Goal: Task Accomplishment & Management: Manage account settings

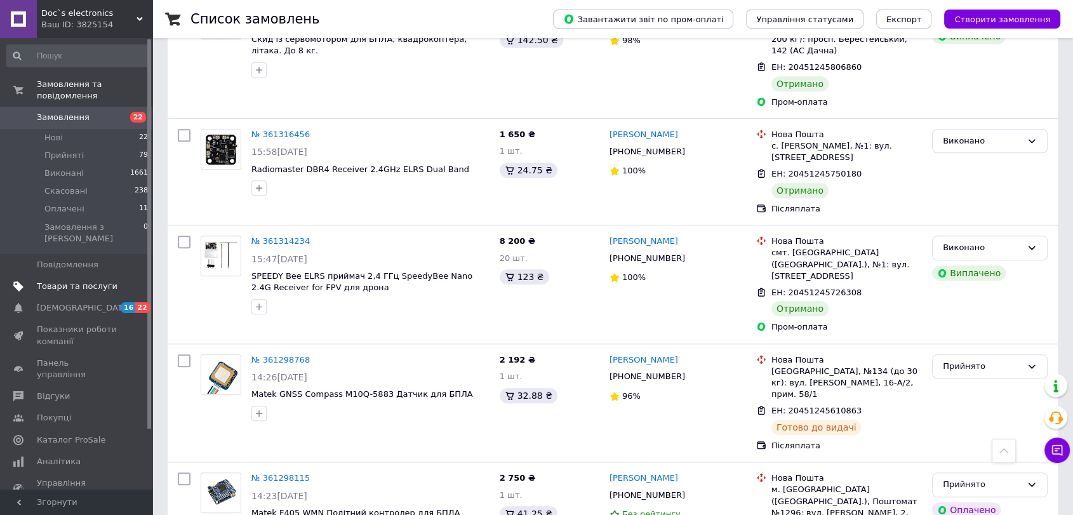
scroll to position [1128, 0]
click at [119, 281] on span at bounding box center [134, 286] width 35 height 11
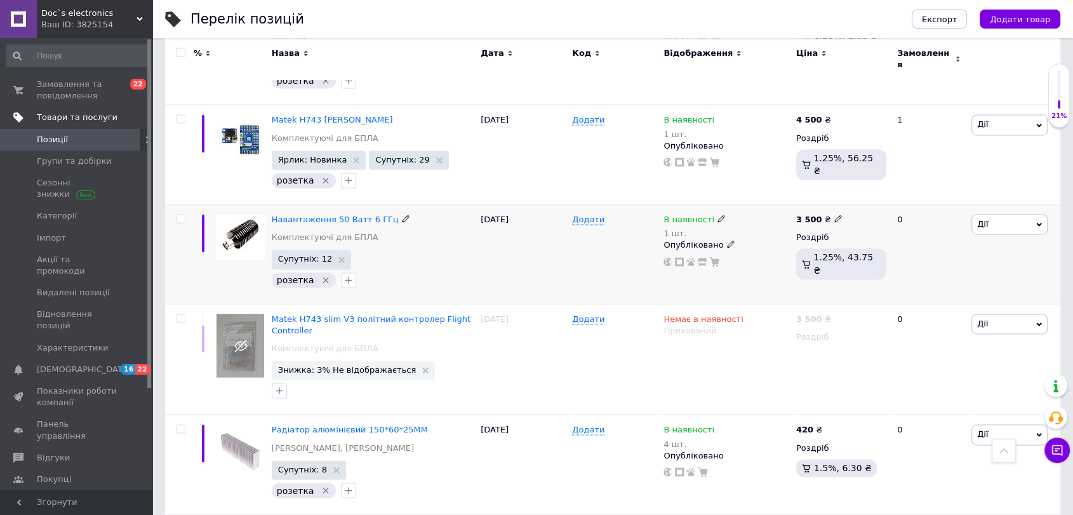
scroll to position [1924, 0]
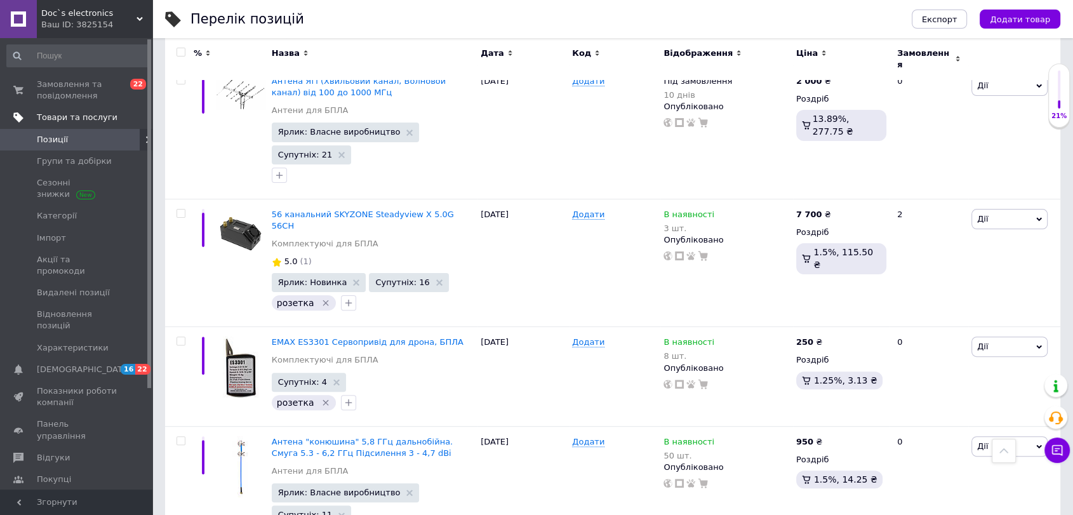
scroll to position [335, 0]
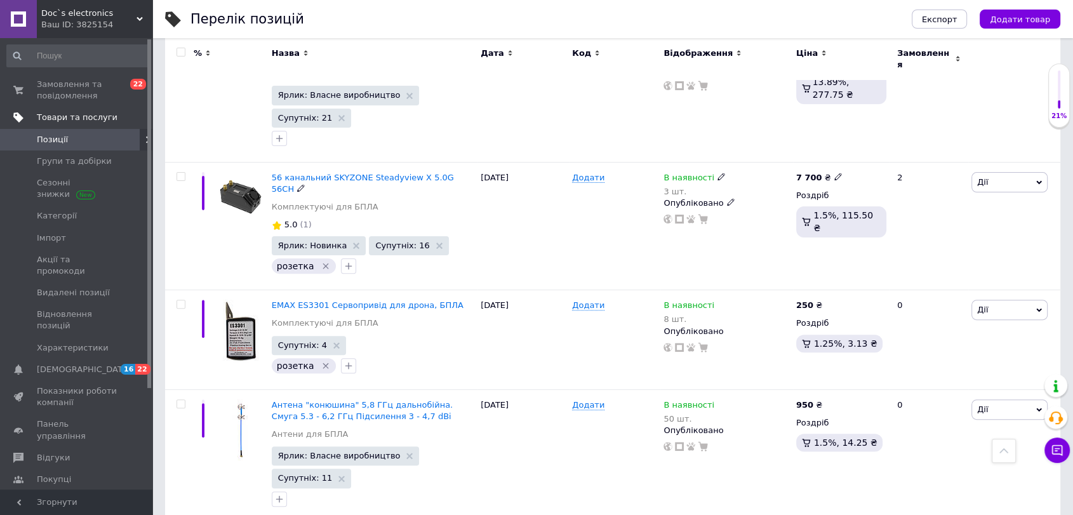
drag, startPoint x: 382, startPoint y: 171, endPoint x: 389, endPoint y: 175, distance: 7.4
click at [382, 173] on span "56 канальний SKYZONE Steadyview X 5.0G 56CH" at bounding box center [363, 183] width 182 height 21
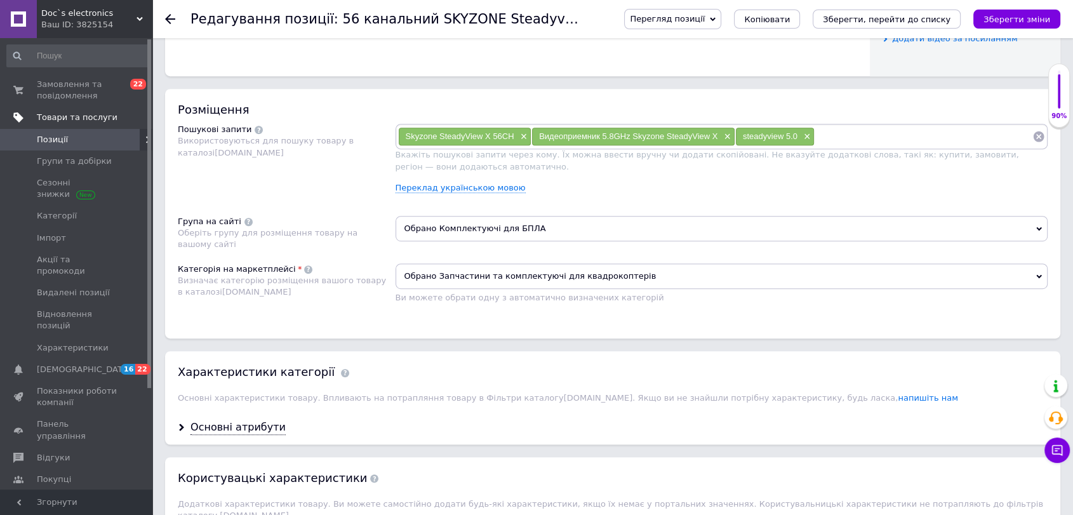
scroll to position [891, 0]
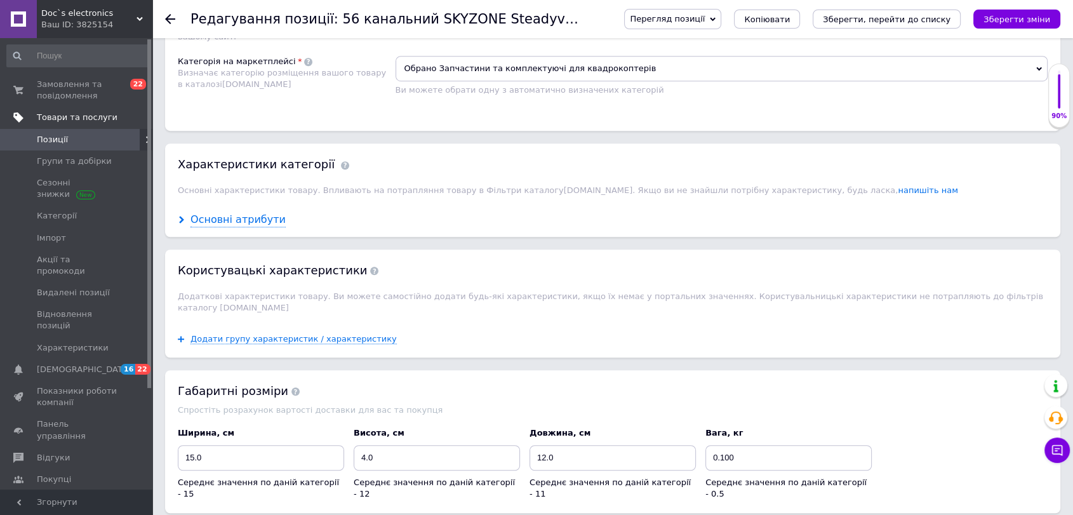
click at [218, 216] on div "Основні атрибути" at bounding box center [237, 220] width 95 height 15
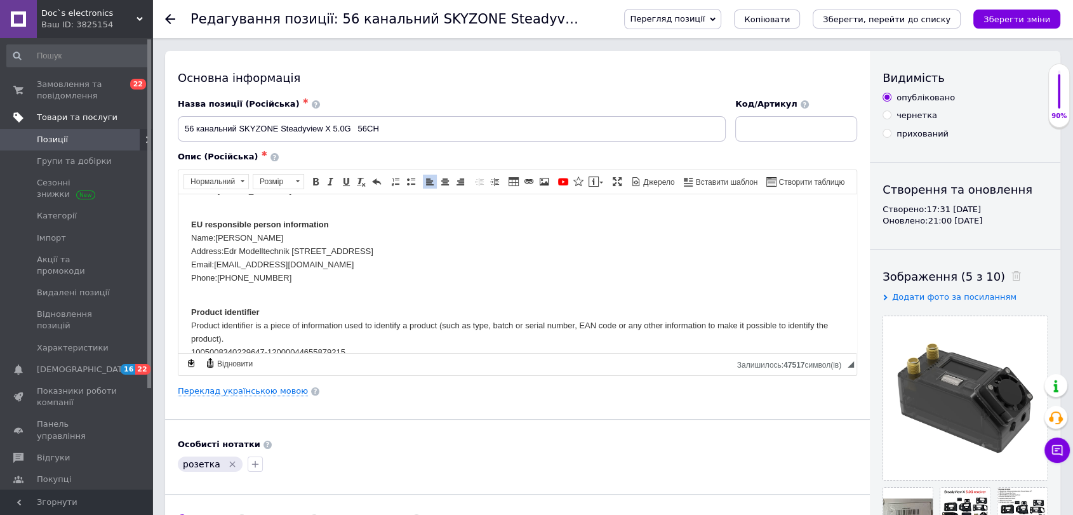
scroll to position [587, 0]
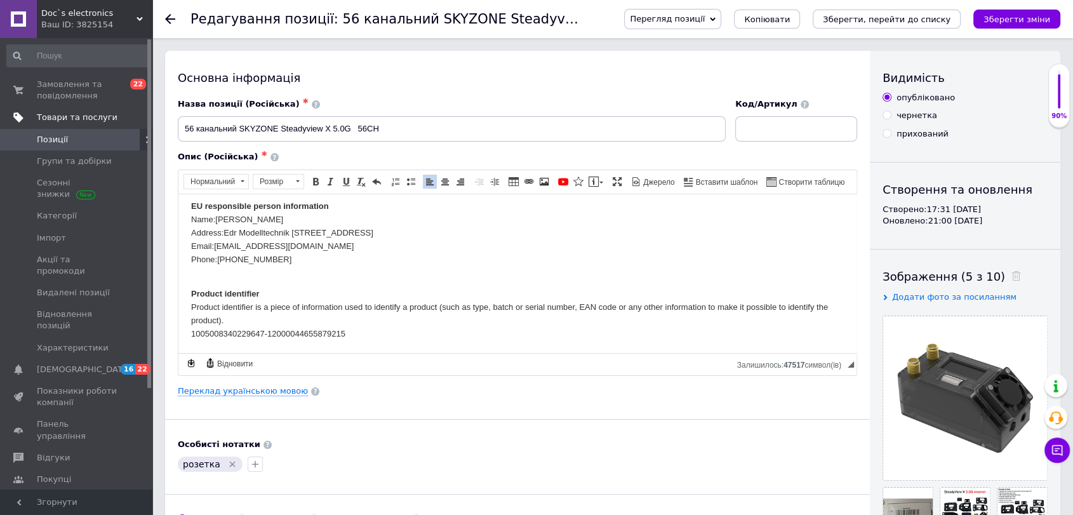
click at [436, 335] on p "Product identifier Product identifier is a piece of information used to identif…" at bounding box center [517, 313] width 653 height 53
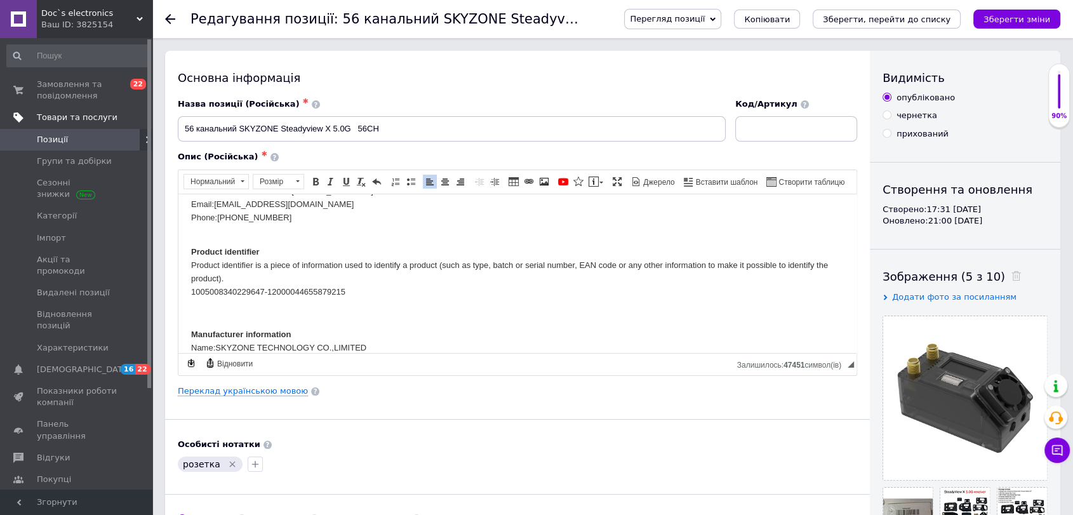
scroll to position [643, 0]
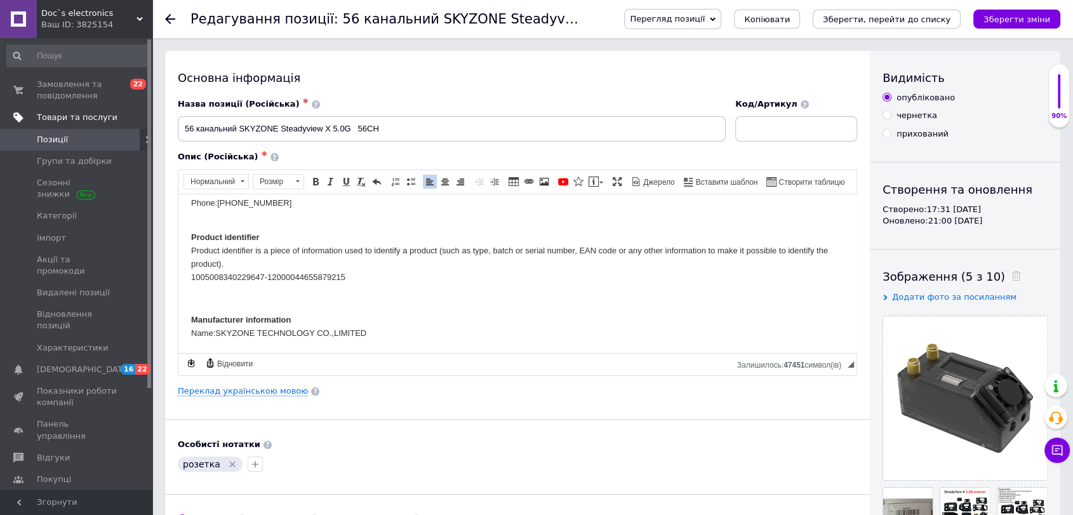
click at [222, 332] on p "Manufacturer information Name:SKYZONE TECHNOLOGY CO.,LIMITED" at bounding box center [517, 326] width 653 height 27
copy p "SKYZONE"
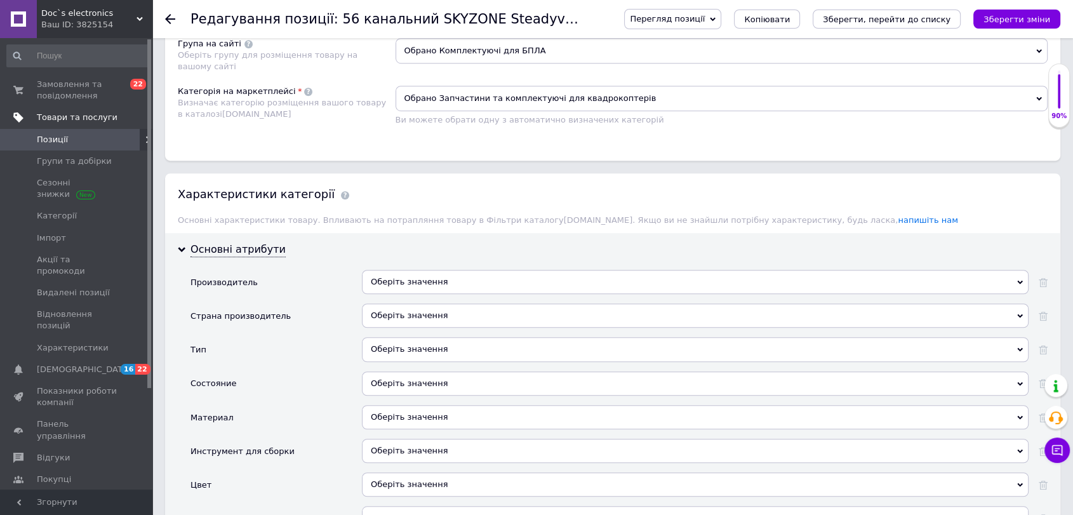
scroll to position [909, 0]
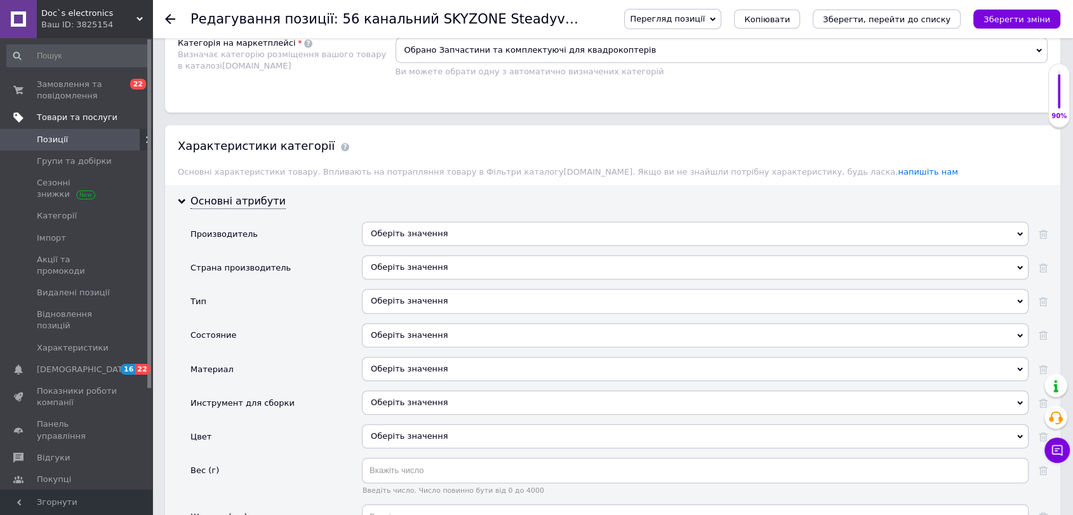
click at [428, 225] on div "Оберіть значення" at bounding box center [695, 234] width 667 height 24
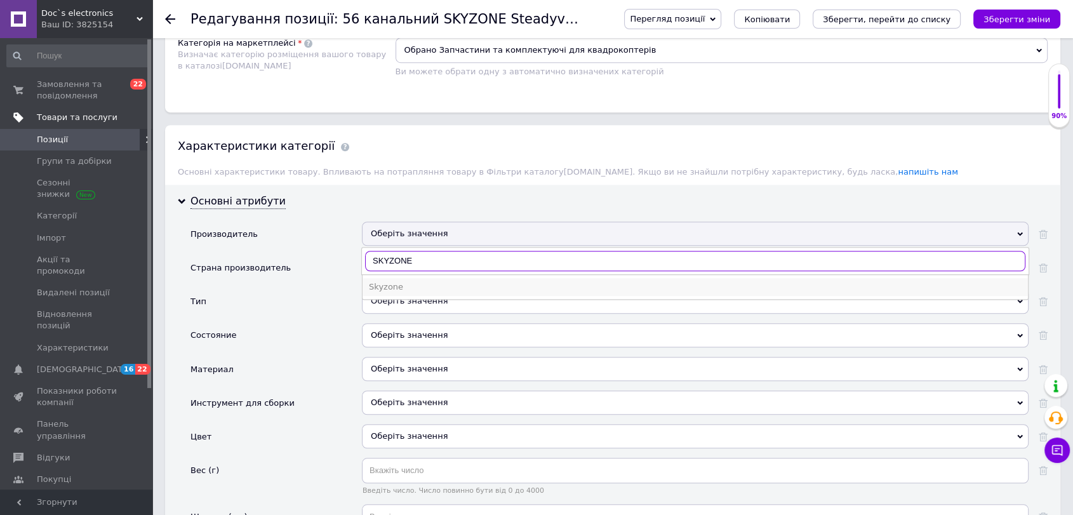
type input "SKYZONE"
click at [396, 290] on div "Skyzone" at bounding box center [695, 286] width 653 height 11
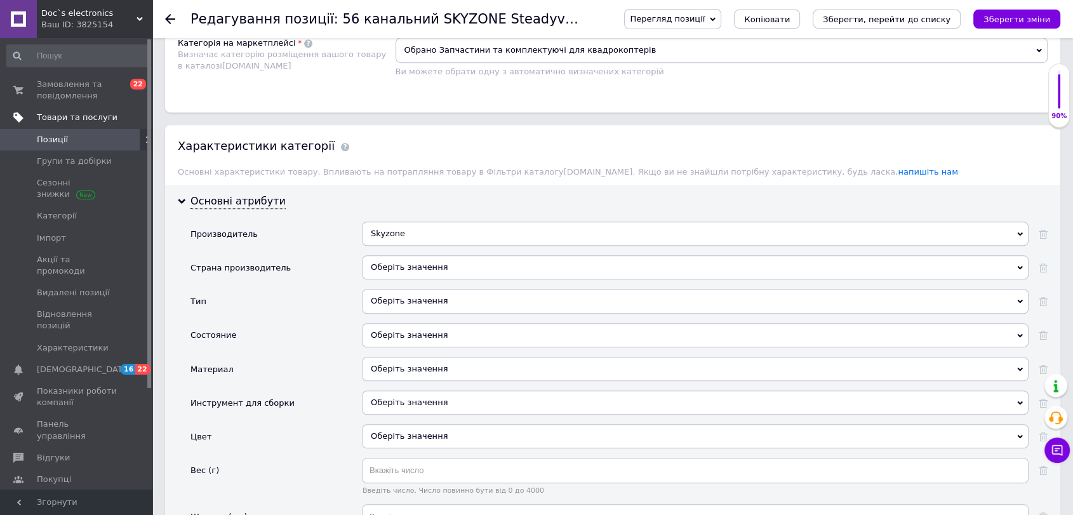
click at [403, 271] on div "Оберіть значення" at bounding box center [695, 267] width 667 height 24
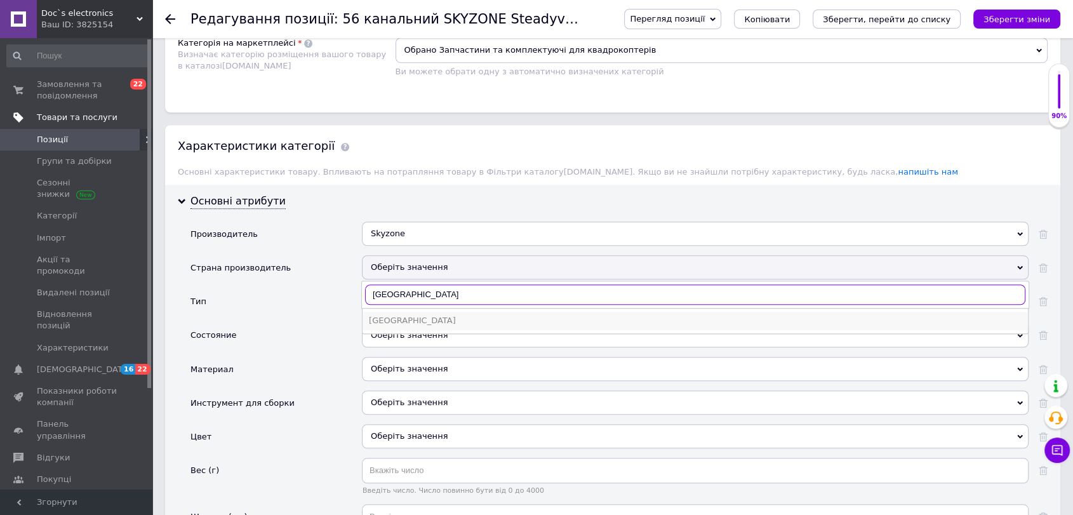
type input "[GEOGRAPHIC_DATA]"
click at [392, 319] on div "[GEOGRAPHIC_DATA]" at bounding box center [695, 320] width 653 height 11
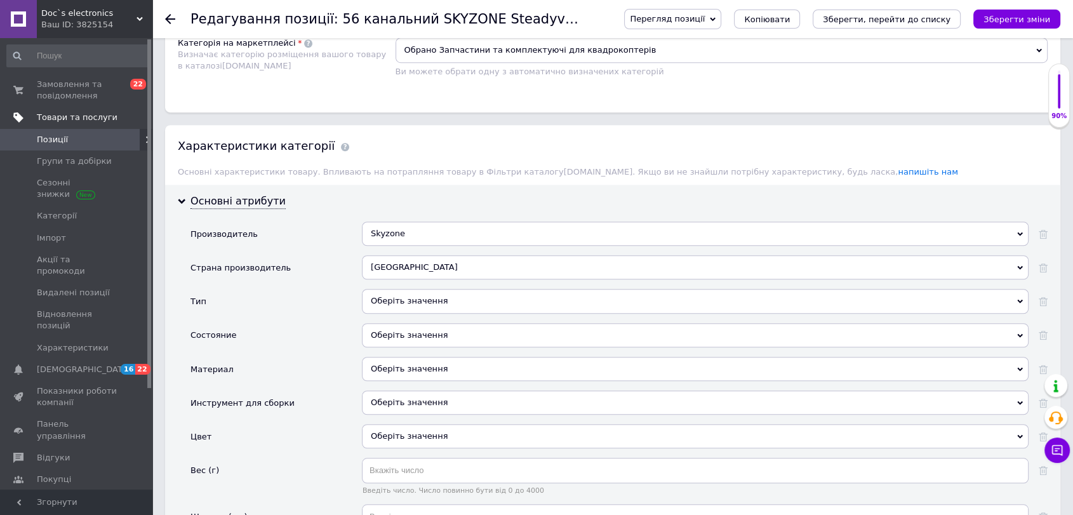
click at [336, 316] on div "Тип" at bounding box center [275, 306] width 171 height 34
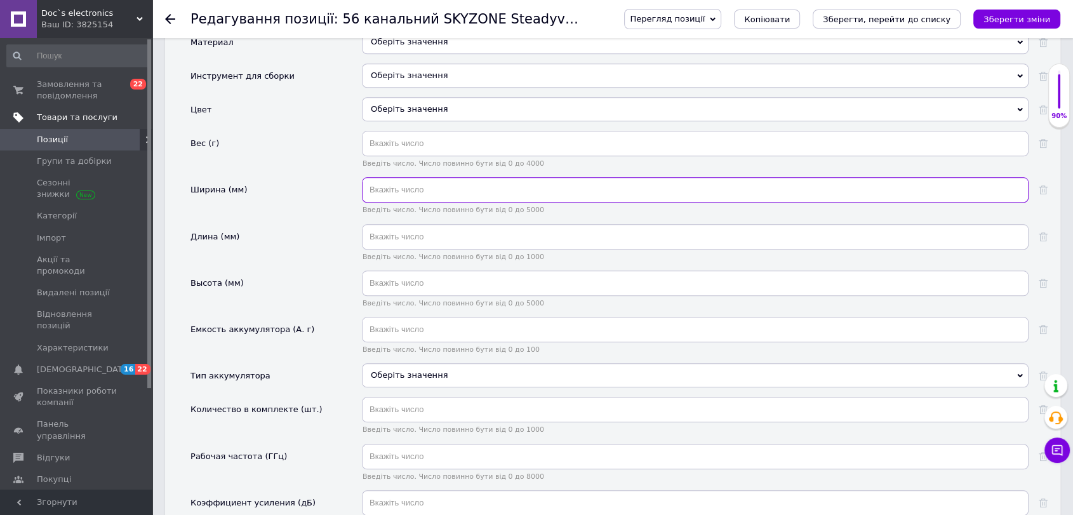
click at [397, 182] on input "text" at bounding box center [695, 189] width 667 height 25
type input "150"
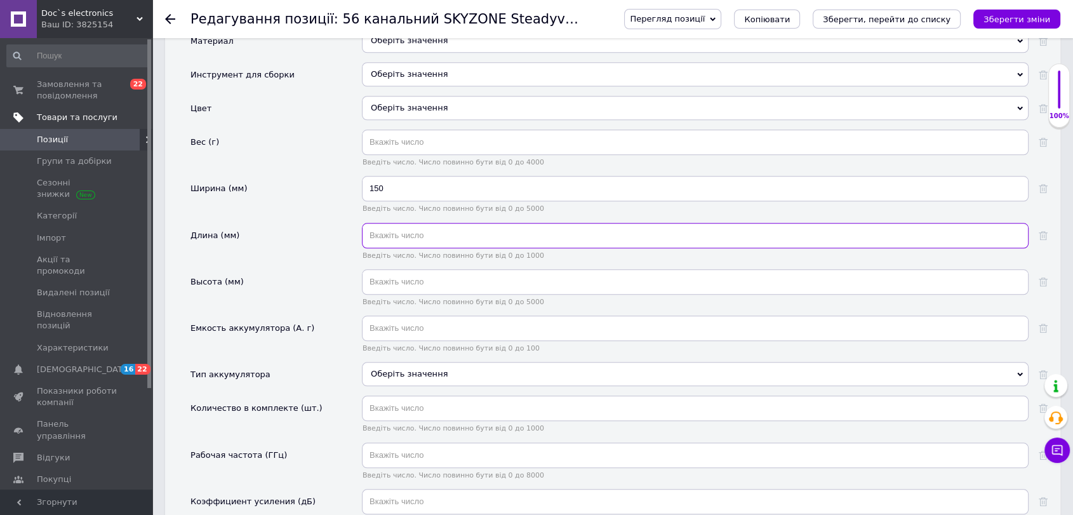
click at [391, 230] on input "text" at bounding box center [695, 235] width 667 height 25
type input "150"
click at [393, 271] on input "text" at bounding box center [695, 281] width 667 height 25
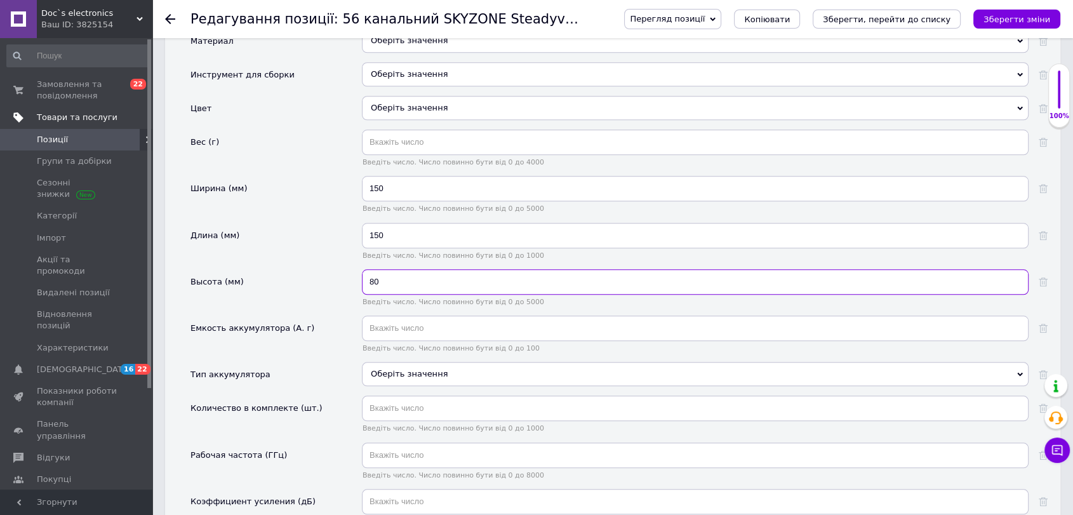
type input "80"
click at [311, 301] on div "Высота (мм)" at bounding box center [275, 292] width 171 height 46
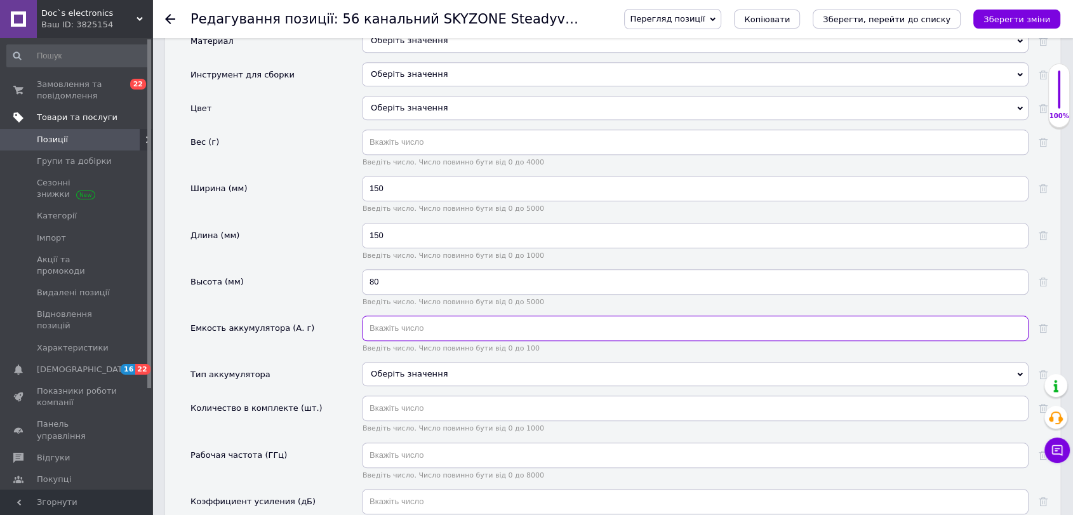
click at [416, 326] on input "text" at bounding box center [695, 328] width 667 height 25
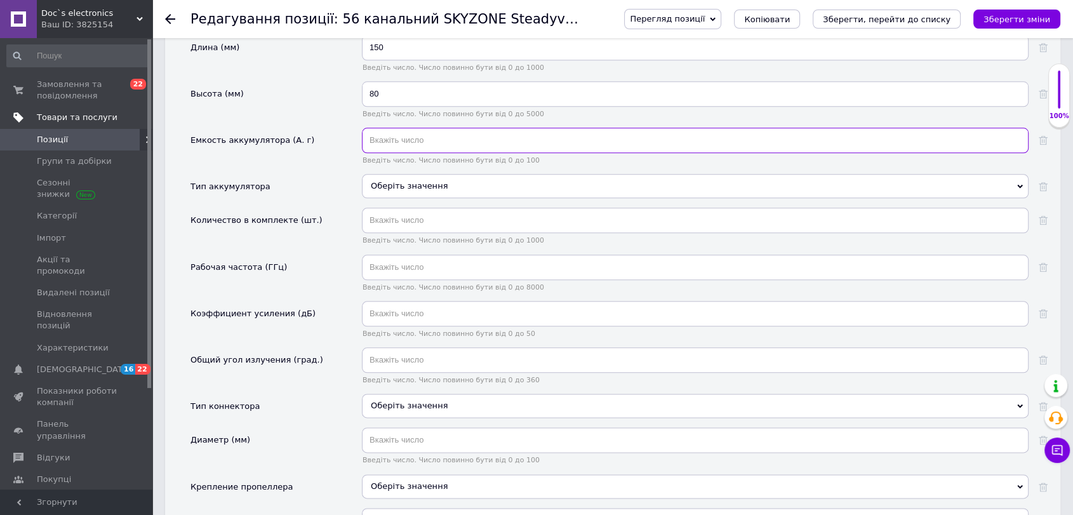
scroll to position [1426, 0]
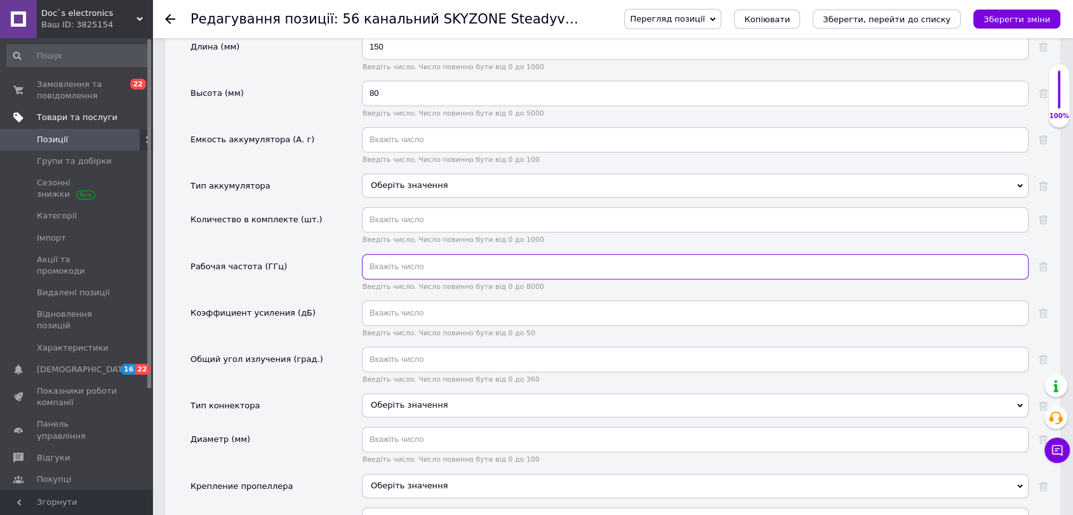
click at [413, 265] on input "text" at bounding box center [695, 266] width 667 height 25
type input "5.8"
click at [413, 310] on input "text" at bounding box center [695, 312] width 667 height 25
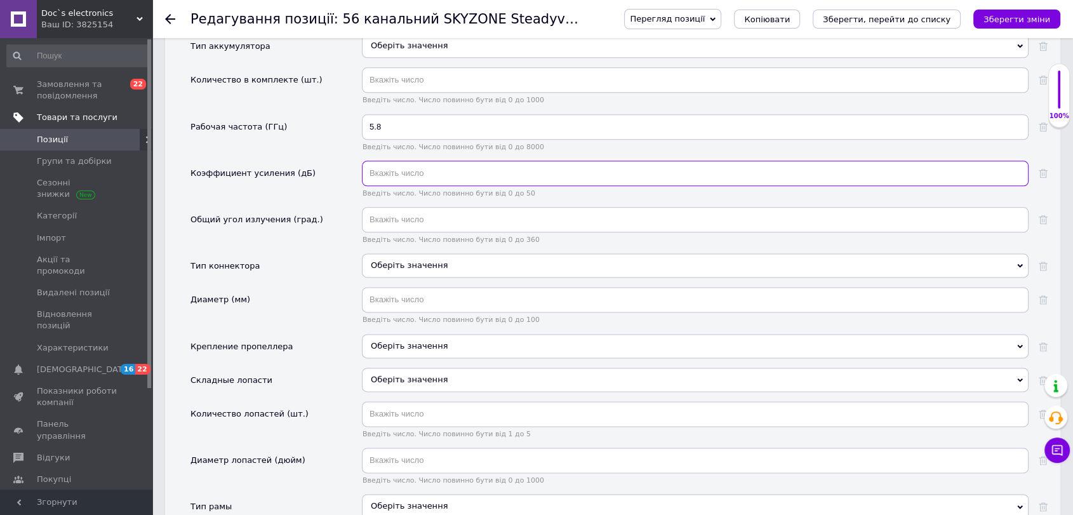
scroll to position [1566, 0]
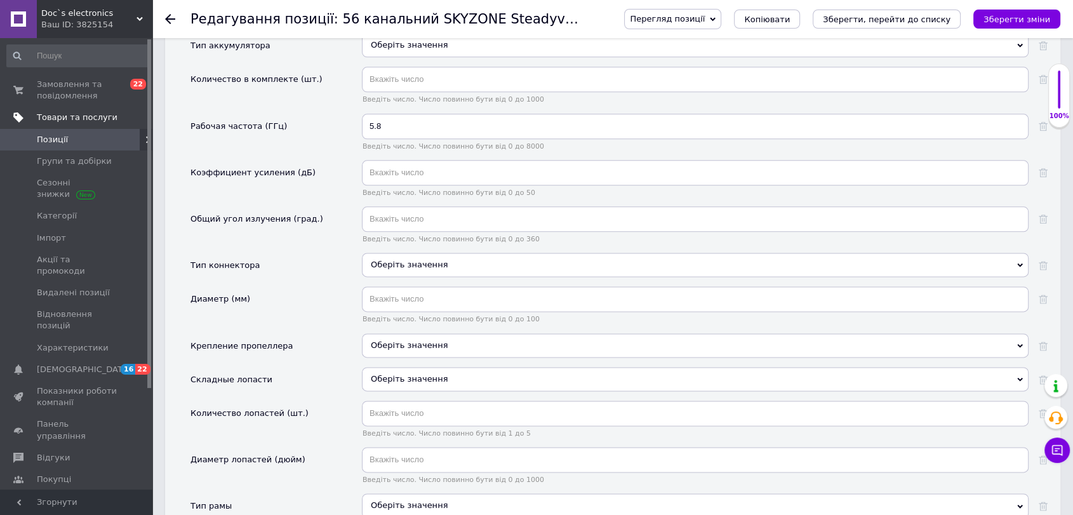
click at [424, 269] on div "Оберіть значення" at bounding box center [695, 265] width 667 height 24
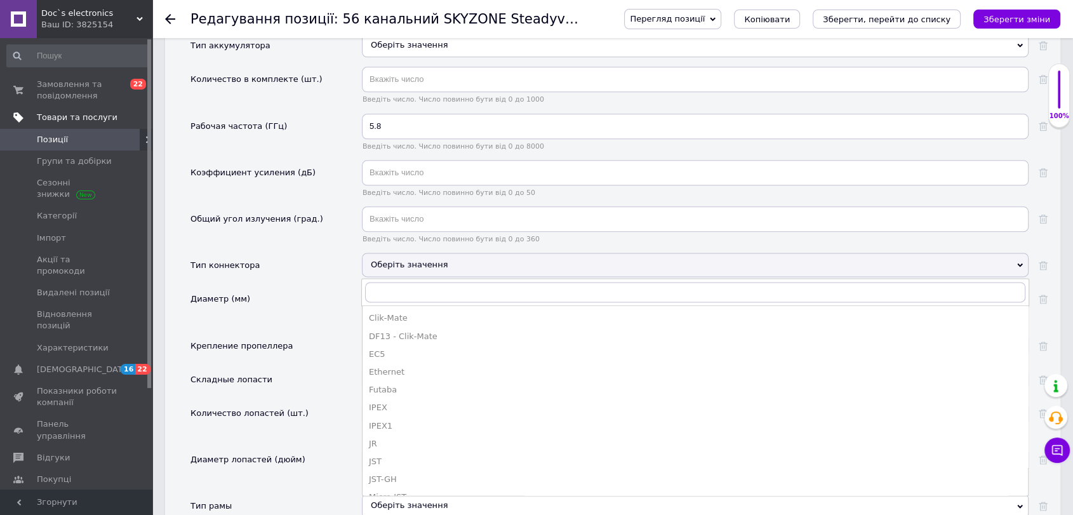
click at [436, 257] on div "Оберіть значення" at bounding box center [695, 265] width 667 height 24
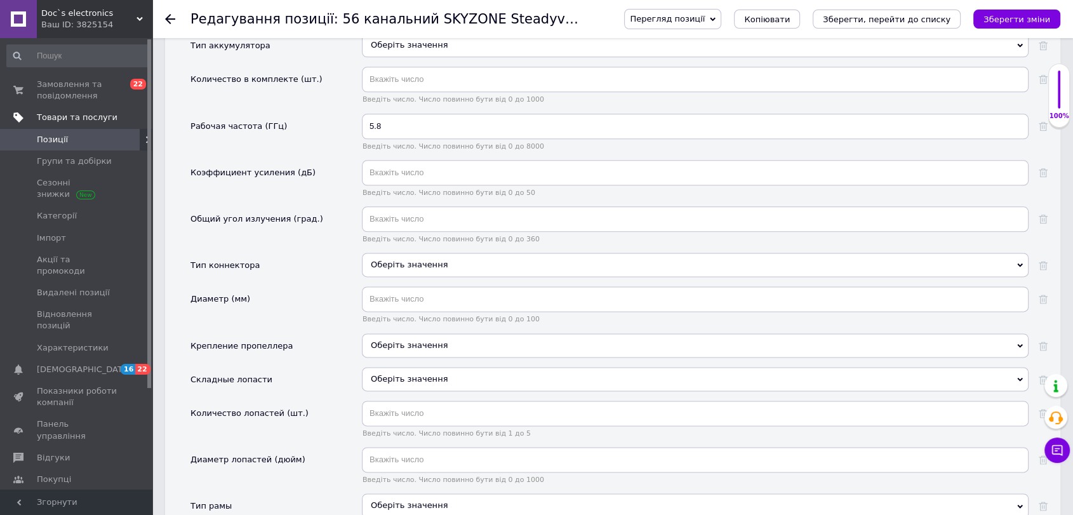
click at [401, 260] on div "Оберіть значення" at bounding box center [695, 265] width 667 height 24
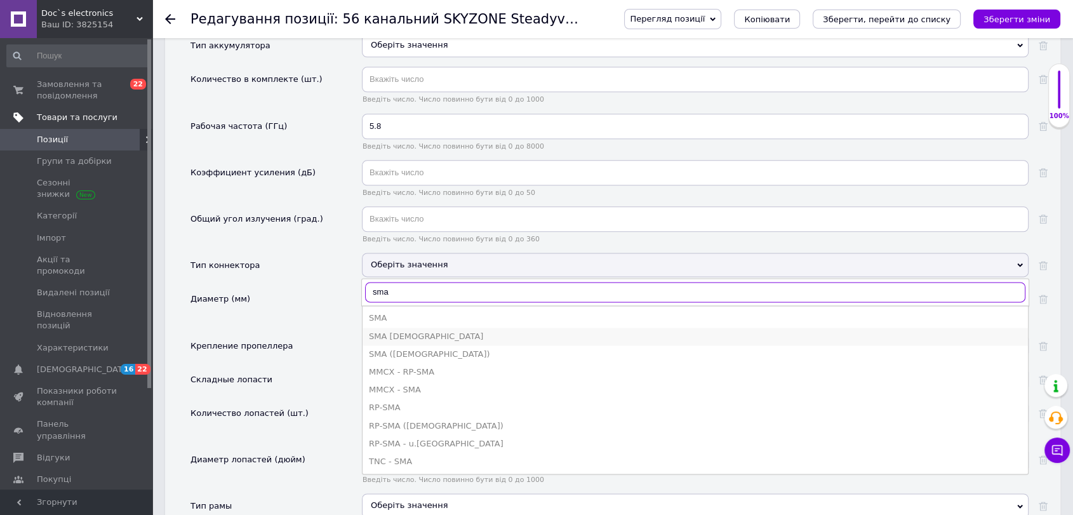
type input "sma"
click at [406, 331] on div "SMA [DEMOGRAPHIC_DATA]" at bounding box center [695, 336] width 653 height 11
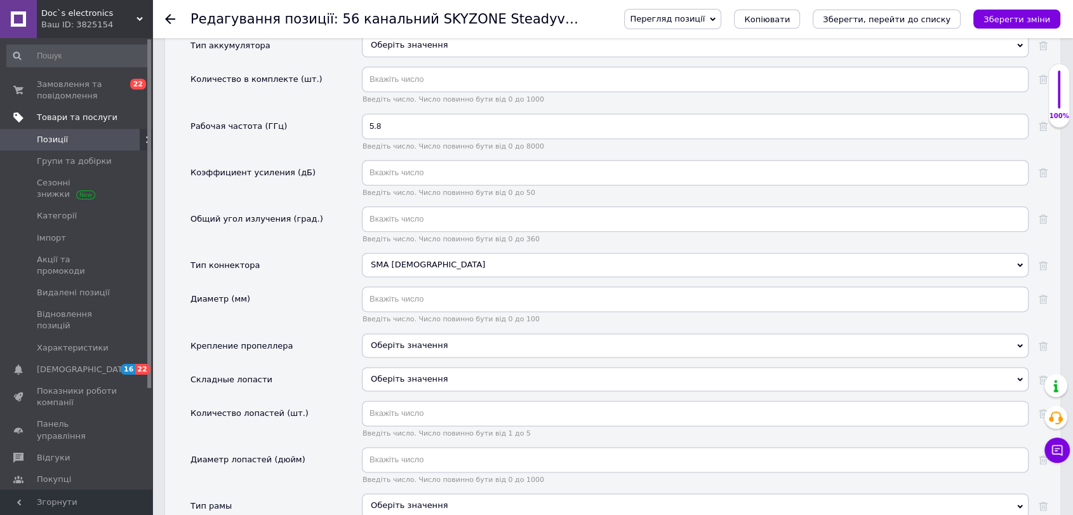
click at [324, 339] on div "Крепление пропеллера" at bounding box center [275, 350] width 171 height 34
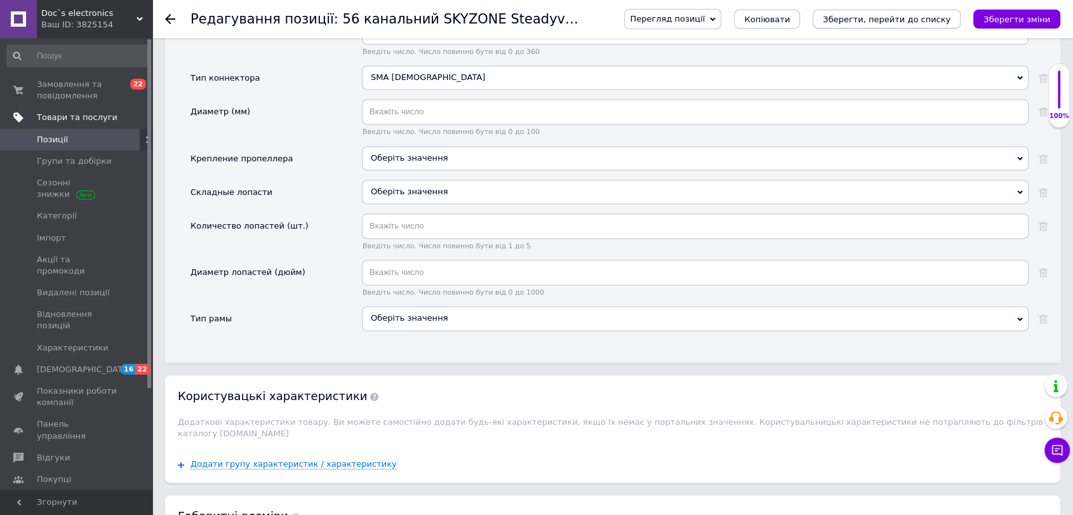
scroll to position [1754, 0]
click at [1003, 20] on icon "Зберегти зміни" at bounding box center [1016, 20] width 67 height 10
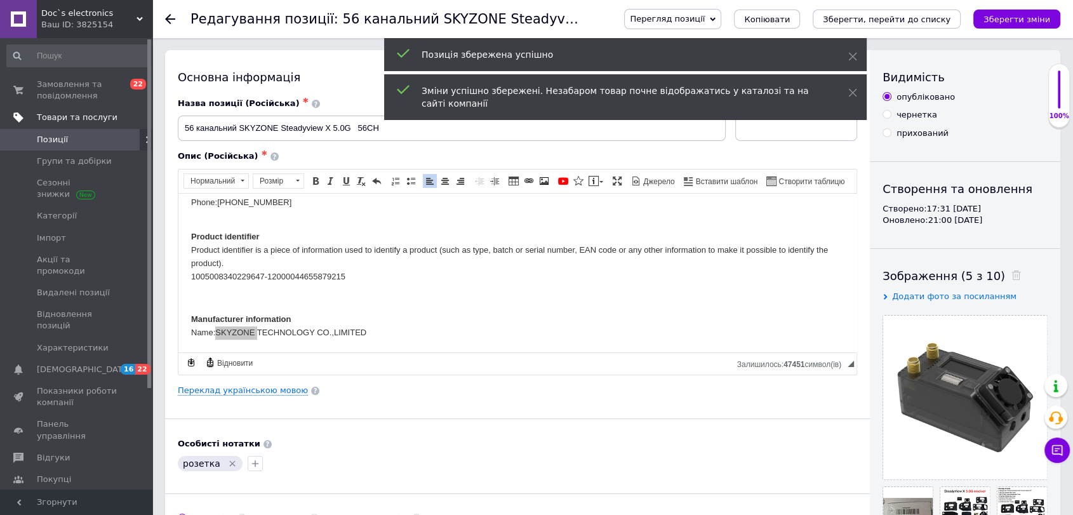
scroll to position [0, 0]
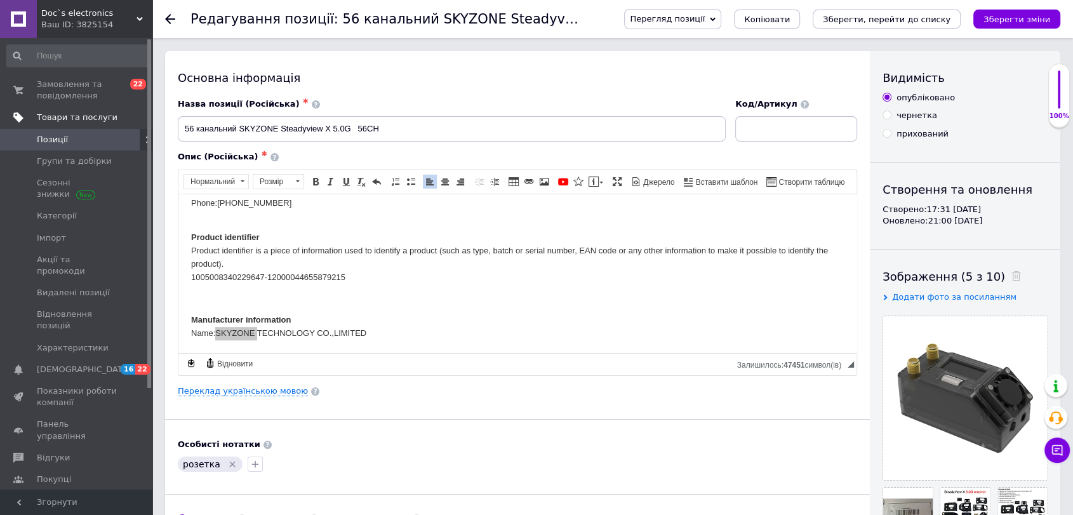
click at [721, 21] on span "Перегляд позиції" at bounding box center [672, 19] width 97 height 20
click at [725, 45] on li "Зберегти та переглянути на сайті" at bounding box center [724, 43] width 199 height 18
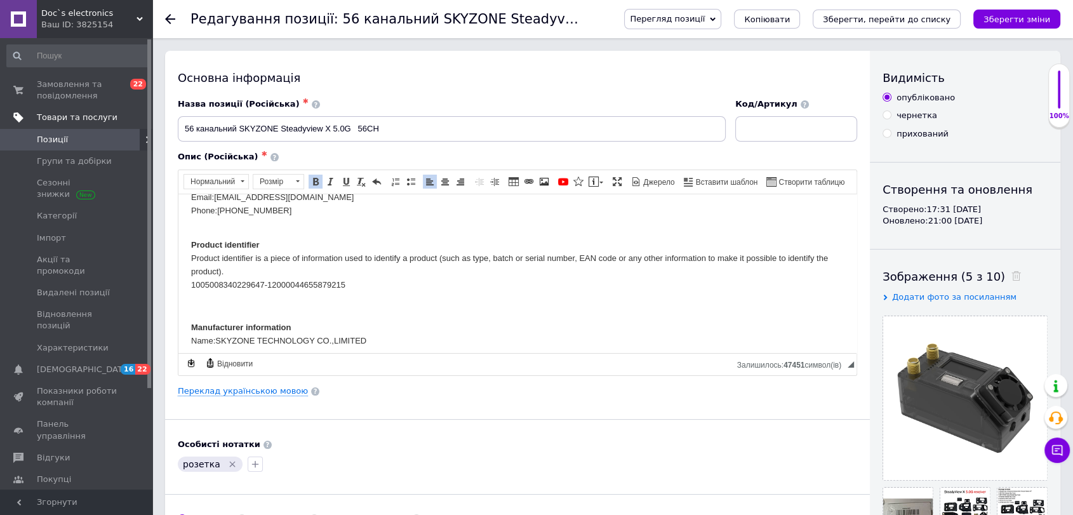
click at [310, 281] on p "Product identifier Product identifier is a piece of information used to identif…" at bounding box center [517, 264] width 653 height 53
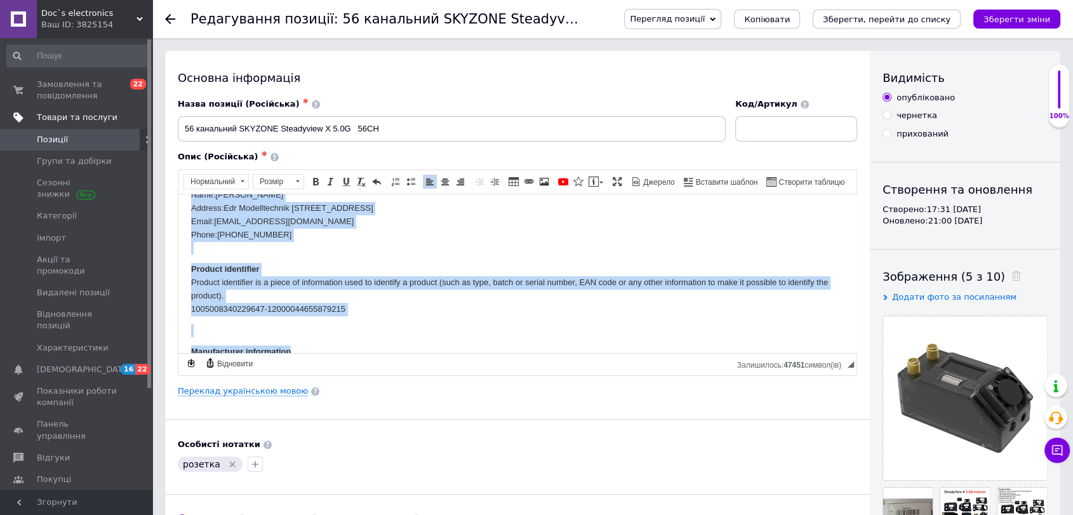
scroll to position [643, 0]
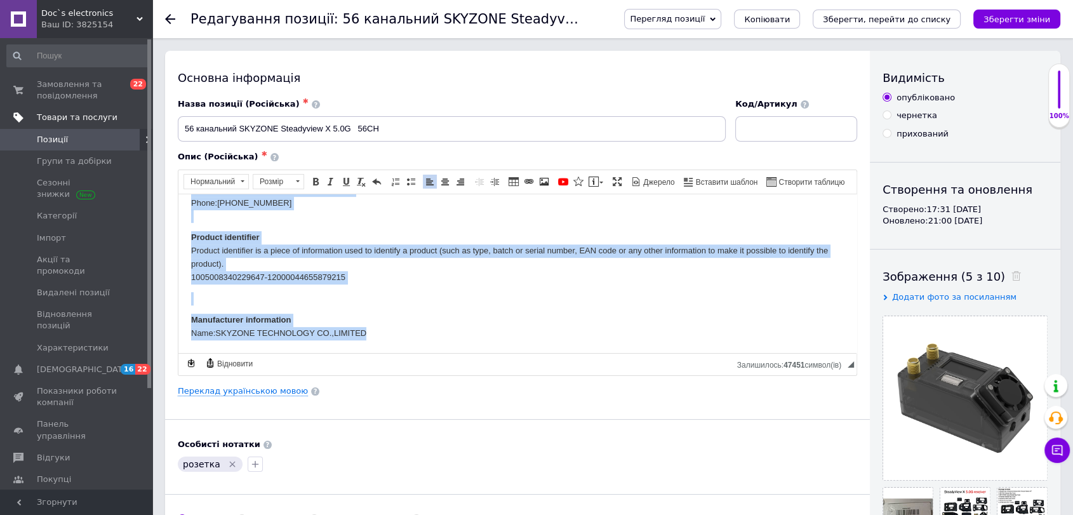
drag, startPoint x: 193, startPoint y: 215, endPoint x: 378, endPoint y: 337, distance: 221.9
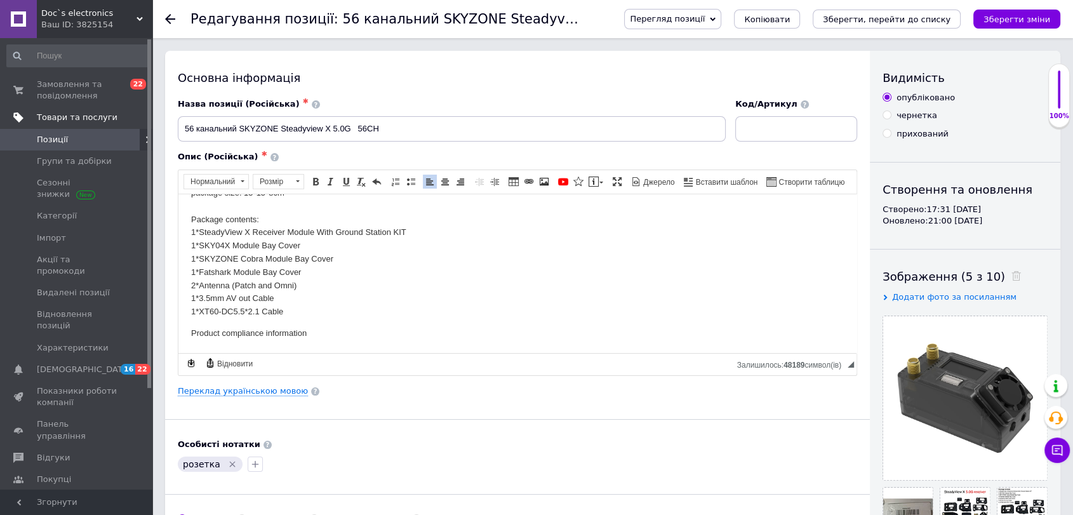
scroll to position [350, 0]
drag, startPoint x: 323, startPoint y: 333, endPoint x: 191, endPoint y: 336, distance: 132.1
click at [191, 336] on p "Product compliance information" at bounding box center [517, 332] width 653 height 13
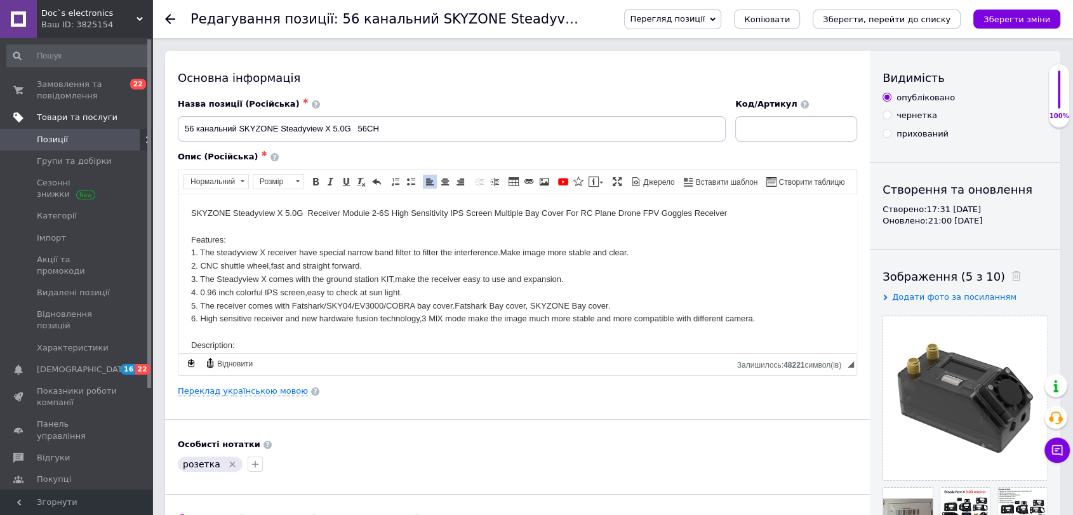
scroll to position [0, 0]
click at [1020, 19] on icon "Зберегти зміни" at bounding box center [1016, 20] width 67 height 10
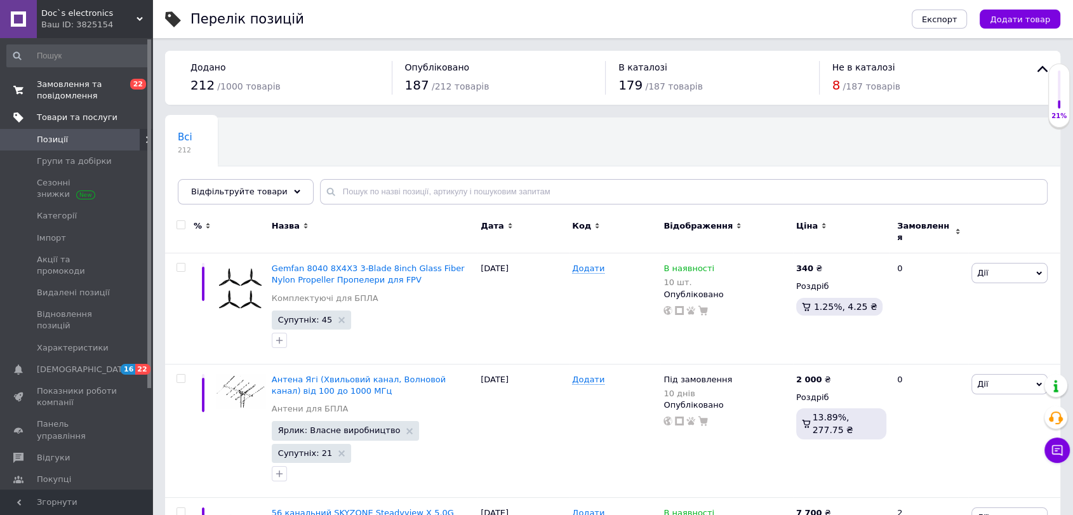
click at [62, 91] on span "Замовлення та повідомлення" at bounding box center [77, 90] width 81 height 23
